Goal: Transaction & Acquisition: Purchase product/service

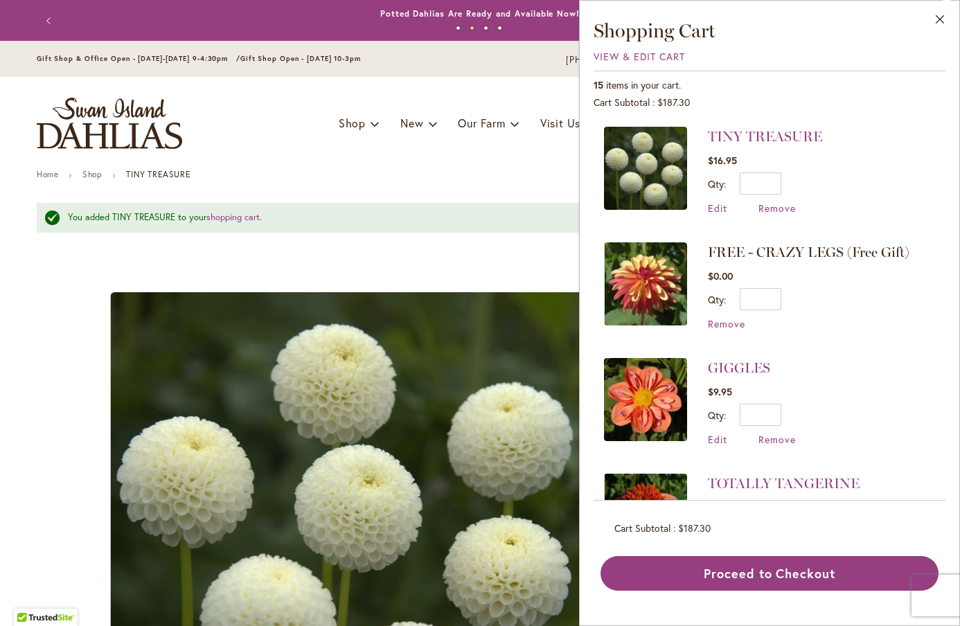
scroll to position [792, 0]
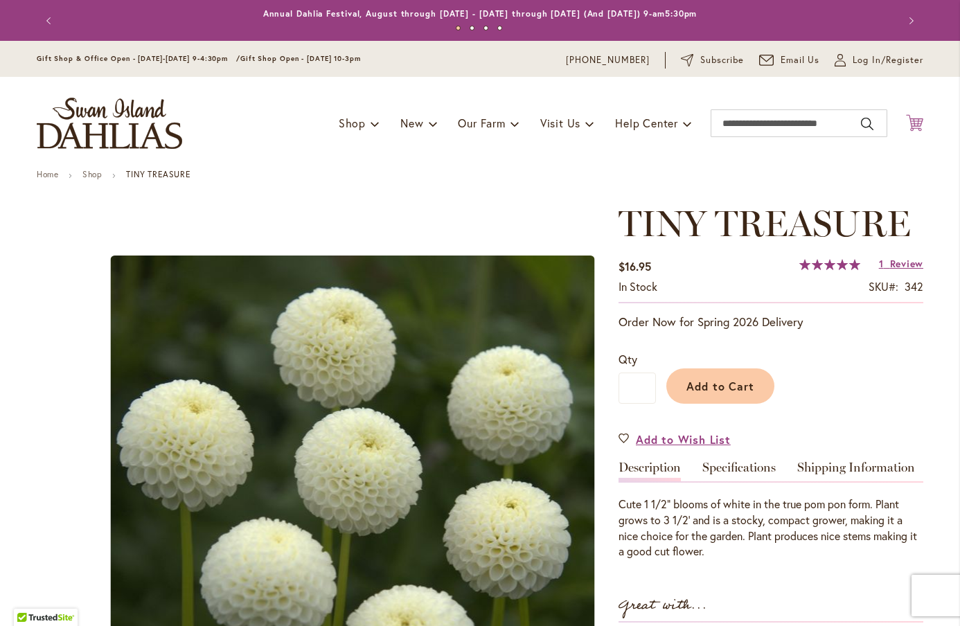
click at [915, 123] on icon "Cart .cls-1 { fill: #231f20; }" at bounding box center [914, 122] width 17 height 17
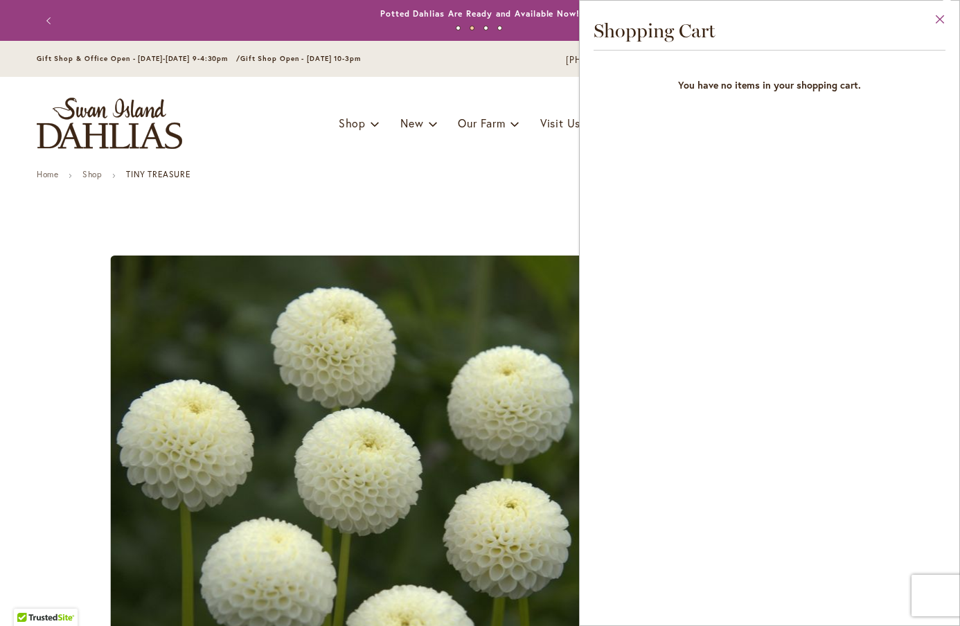
click at [940, 21] on button "Close" at bounding box center [940, 23] width 38 height 44
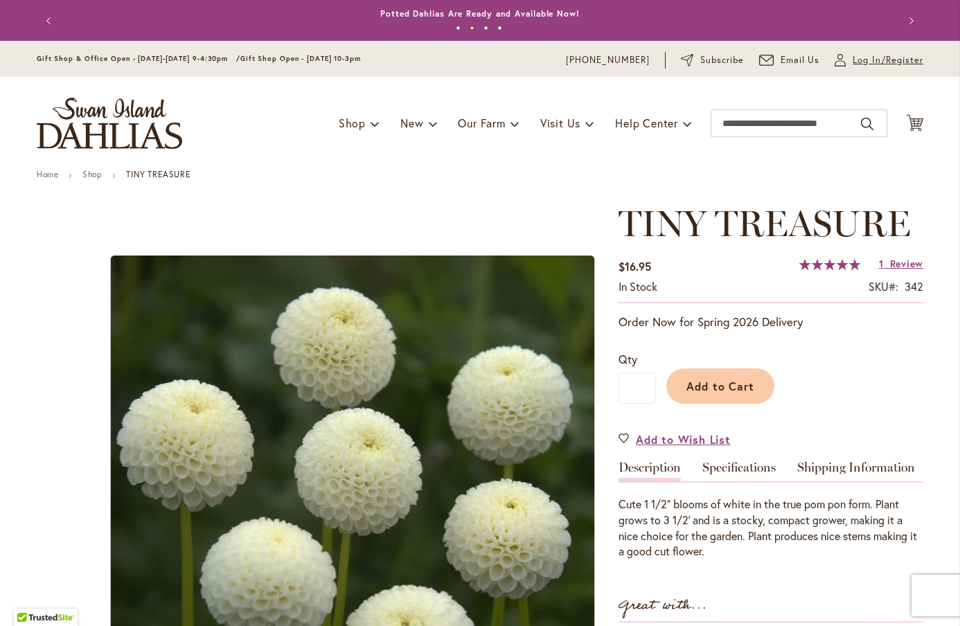
click at [861, 64] on span "Log In/Register" at bounding box center [888, 60] width 71 height 14
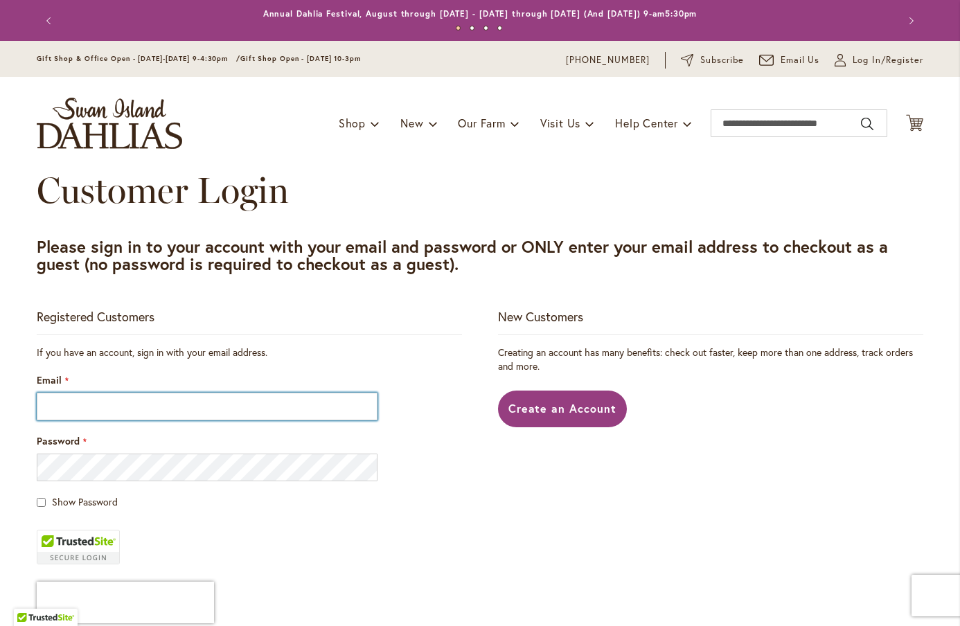
click at [227, 401] on input "Email" at bounding box center [207, 407] width 341 height 28
type input "**********"
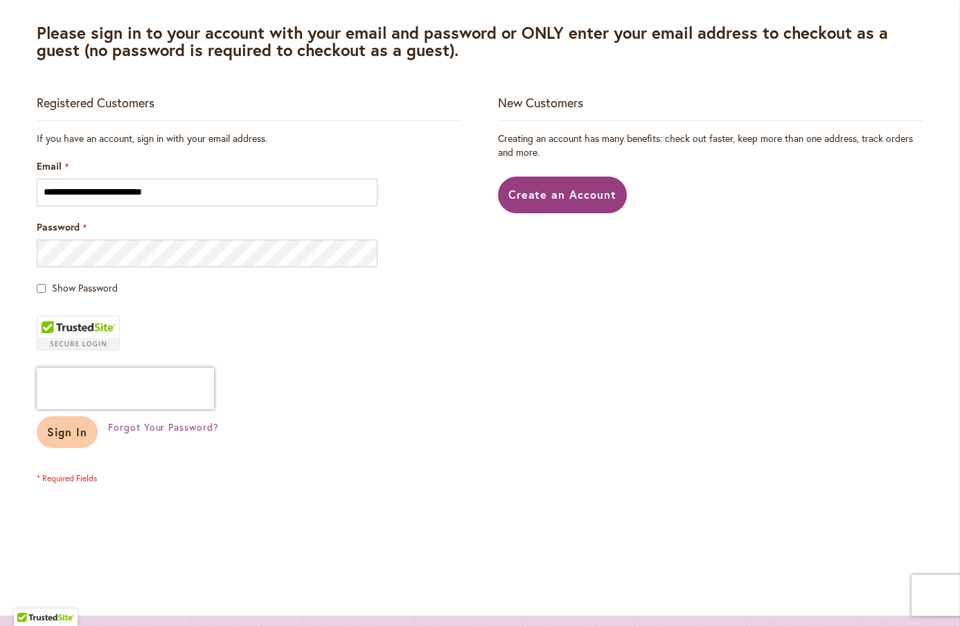
click at [79, 443] on button "Sign In" at bounding box center [67, 432] width 61 height 32
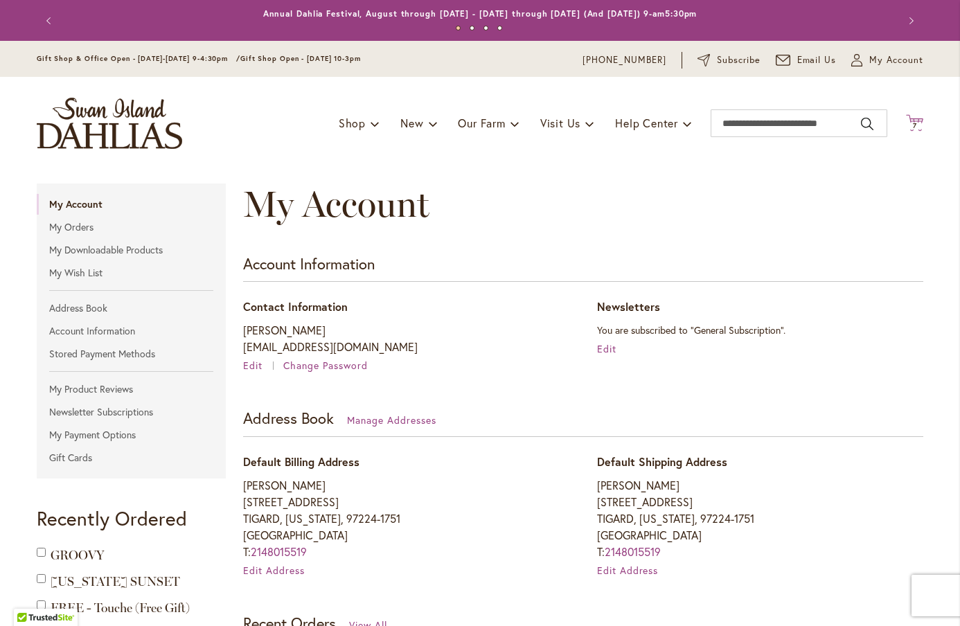
click at [914, 129] on icon "Cart .cls-1 { fill: #231f20; }" at bounding box center [914, 122] width 17 height 17
